Goal: Task Accomplishment & Management: Complete application form

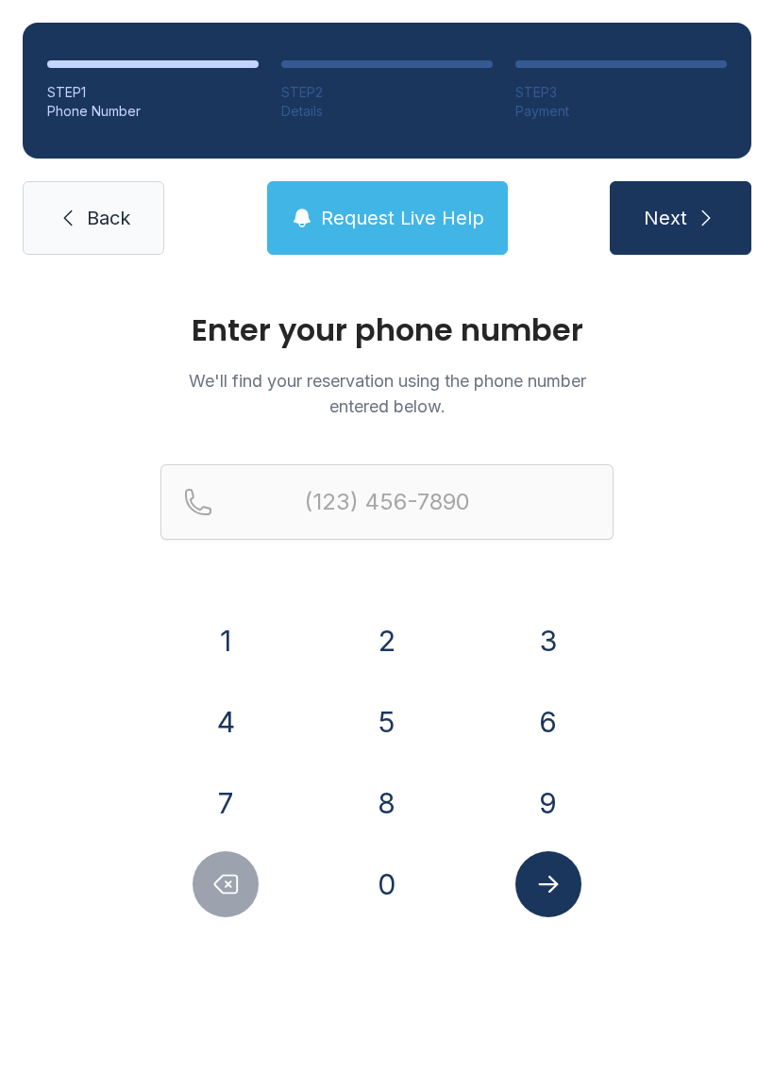
click at [384, 636] on button "2" at bounding box center [387, 641] width 66 height 66
click at [215, 652] on button "1" at bounding box center [225, 641] width 66 height 66
click at [395, 792] on button "8" at bounding box center [387, 803] width 66 height 66
click at [553, 795] on button "9" at bounding box center [548, 803] width 66 height 66
click at [553, 794] on button "9" at bounding box center [548, 803] width 66 height 66
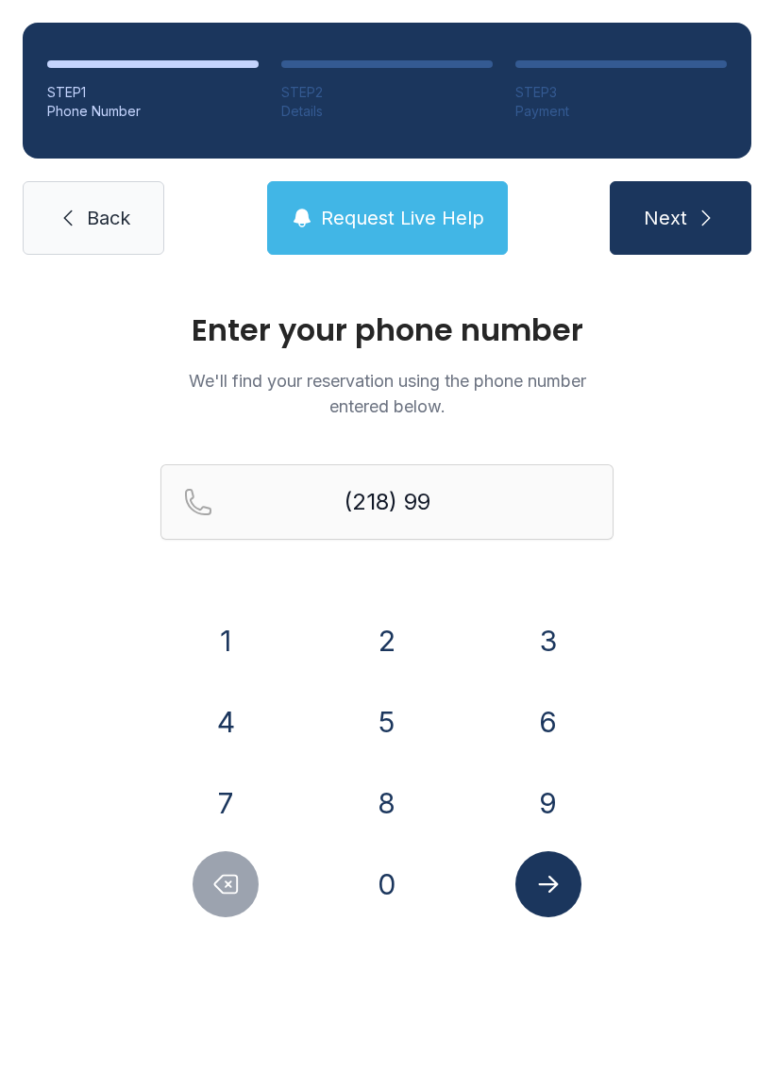
click at [225, 720] on button "4" at bounding box center [225, 722] width 66 height 66
click at [224, 713] on button "4" at bounding box center [225, 722] width 66 height 66
click at [558, 627] on button "3" at bounding box center [548, 641] width 66 height 66
click at [558, 626] on button "3" at bounding box center [548, 641] width 66 height 66
click at [544, 716] on button "6" at bounding box center [548, 722] width 66 height 66
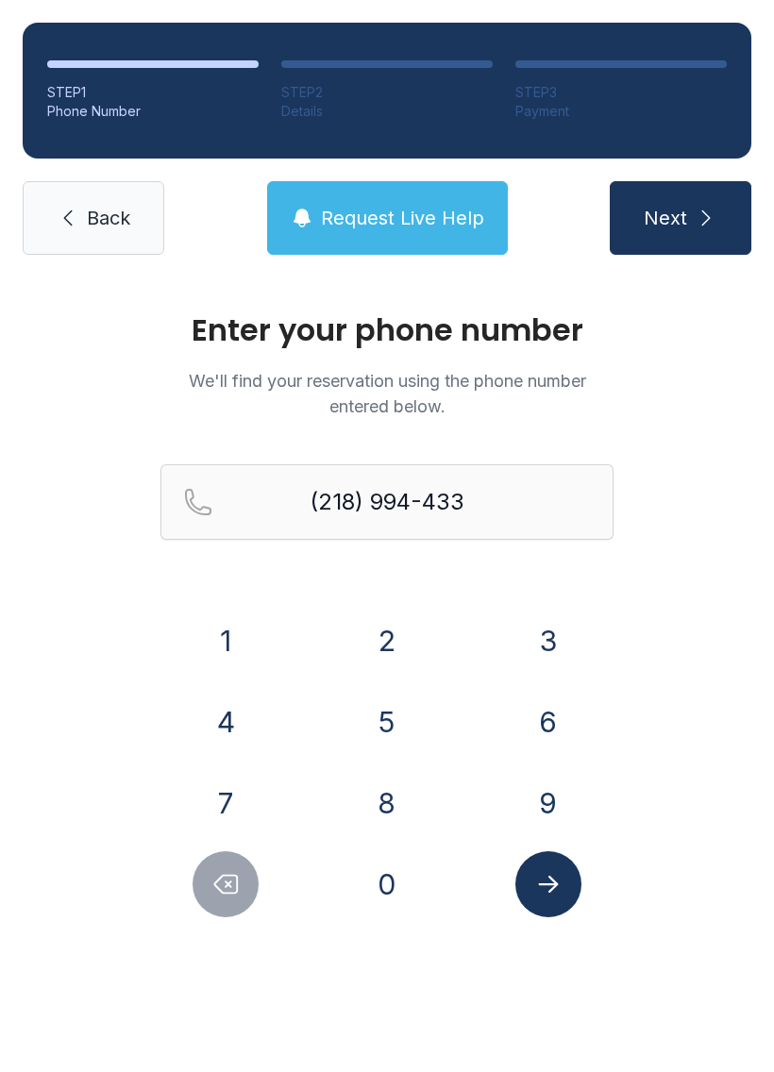
type input "[PHONE_NUMBER]"
click at [553, 887] on icon "Submit lookup form" at bounding box center [548, 884] width 20 height 17
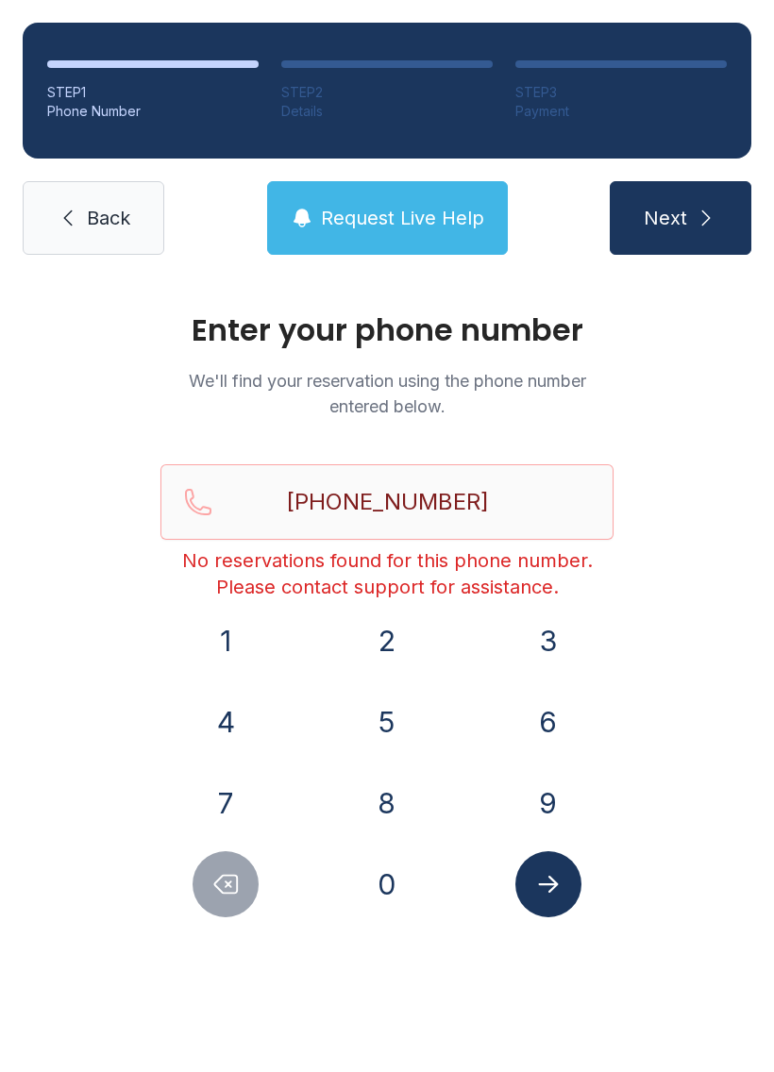
click at [92, 196] on link "Back" at bounding box center [94, 218] width 142 height 74
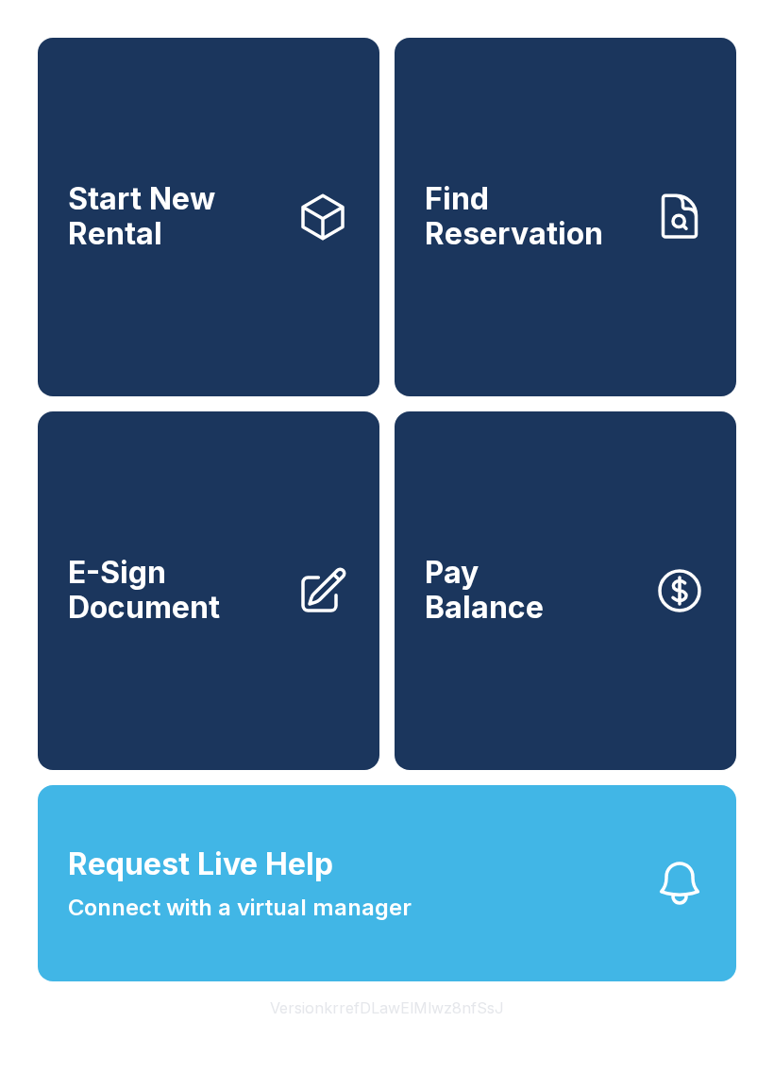
click at [227, 583] on link "E-Sign Document" at bounding box center [209, 590] width 342 height 359
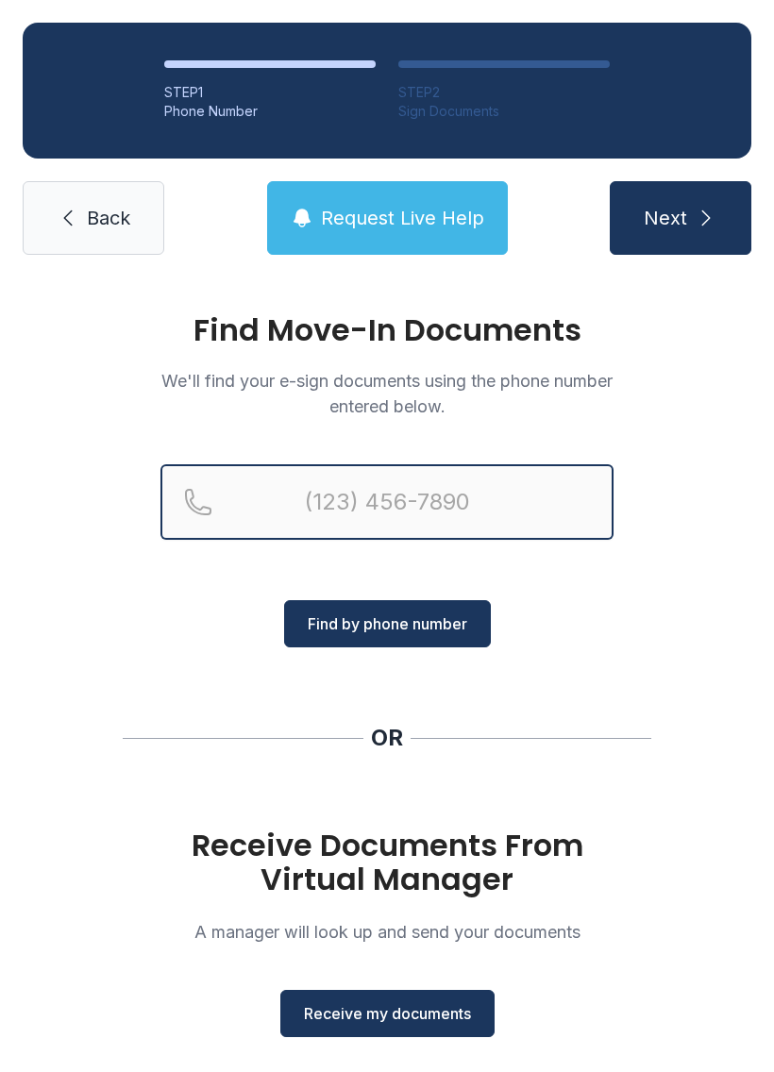
click at [314, 515] on input "Reservation phone number" at bounding box center [386, 501] width 453 height 75
type input "[PHONE_NUMBER]"
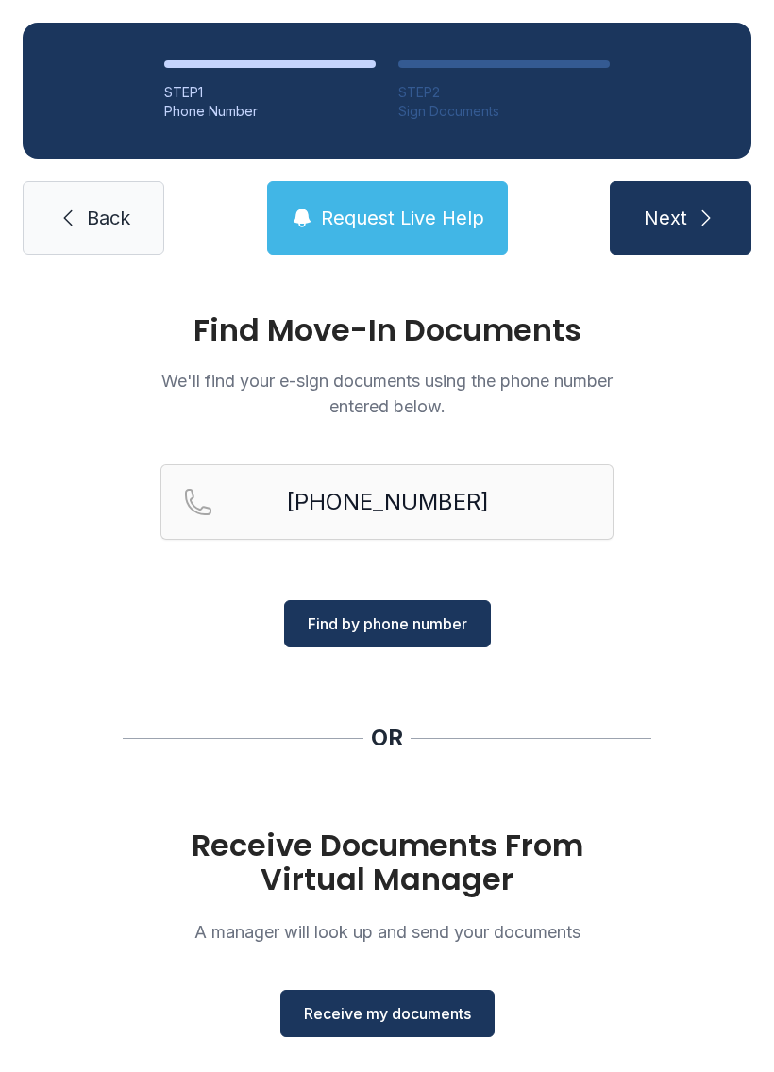
click at [673, 229] on span "Next" at bounding box center [664, 218] width 43 height 26
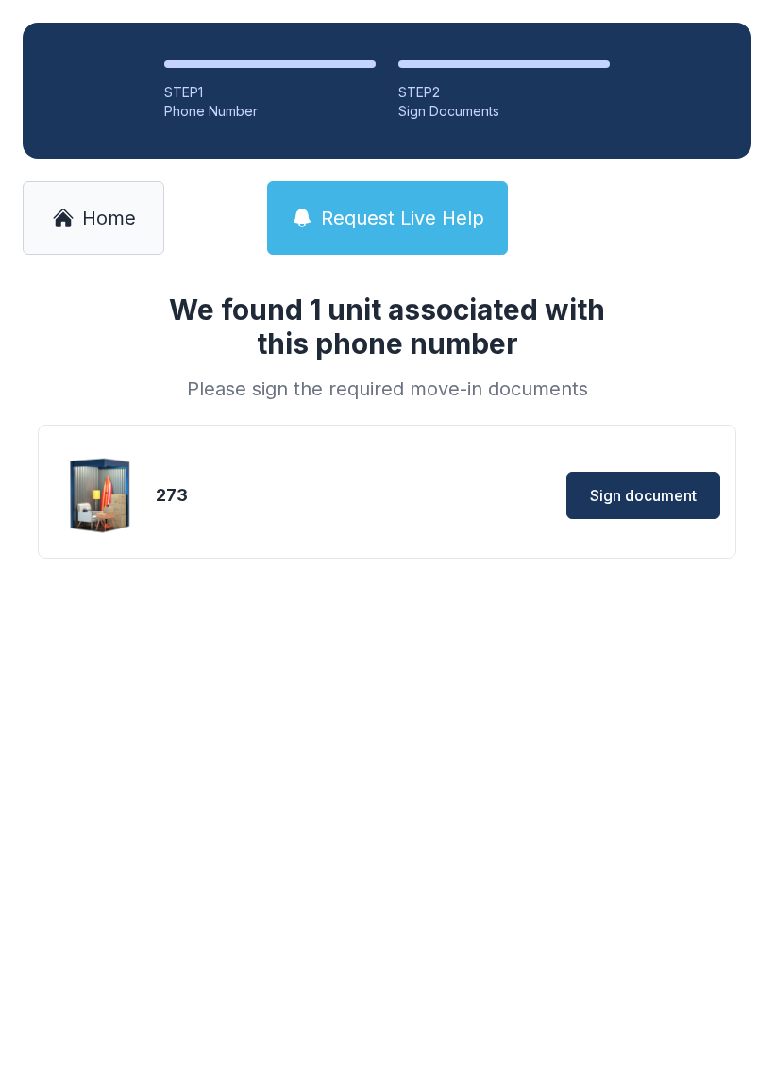
click at [625, 485] on span "Sign document" at bounding box center [643, 495] width 107 height 23
click at [101, 227] on span "Home" at bounding box center [109, 218] width 54 height 26
